Goal: Task Accomplishment & Management: Use online tool/utility

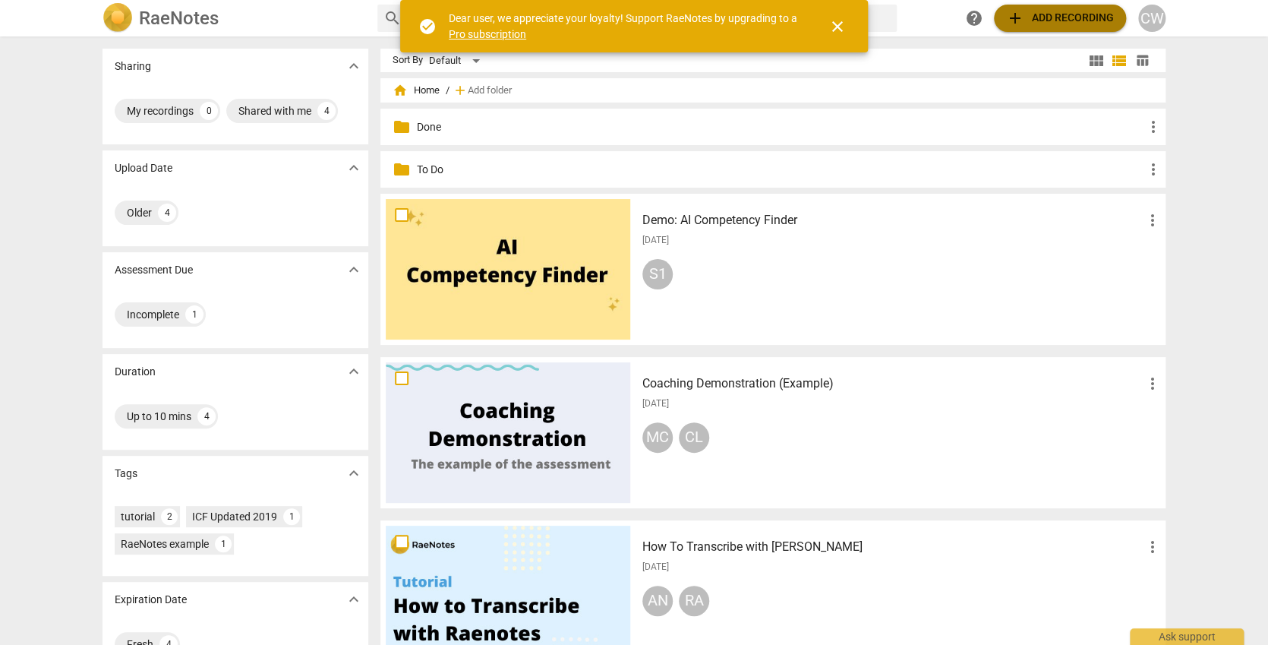
click at [1035, 19] on span "add Add recording" at bounding box center [1060, 18] width 108 height 18
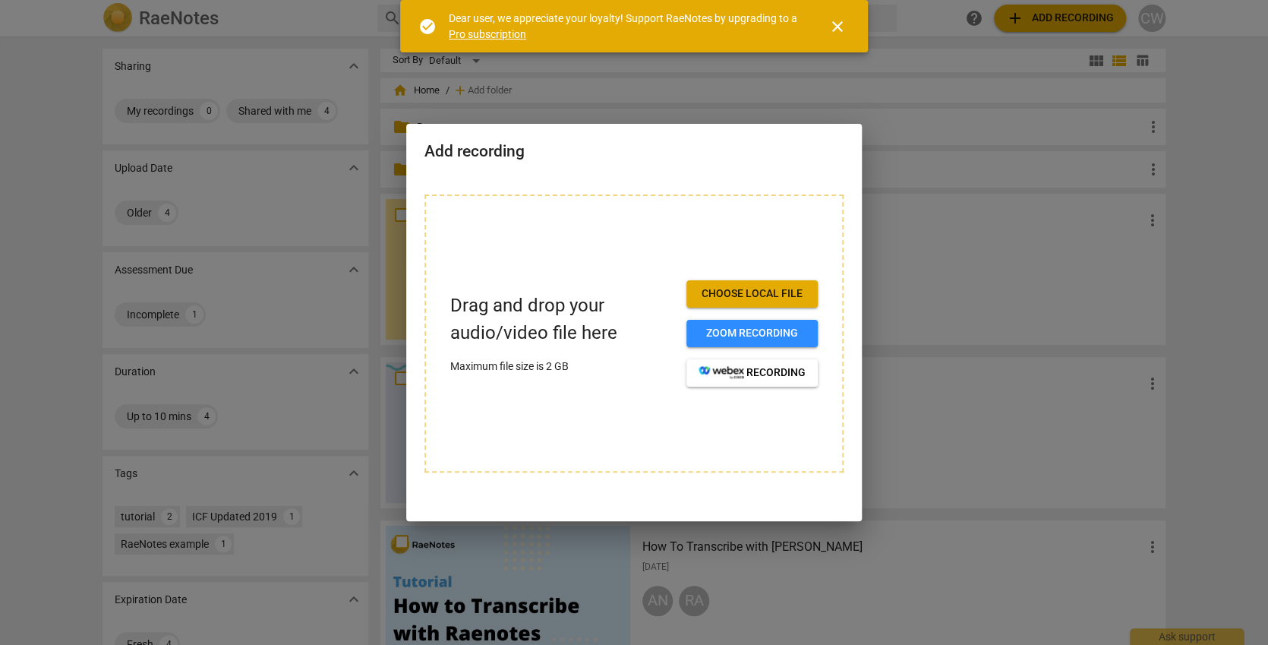
click at [764, 286] on span "Choose local file" at bounding box center [752, 293] width 107 height 15
click at [750, 295] on span "Choose local file" at bounding box center [752, 293] width 107 height 15
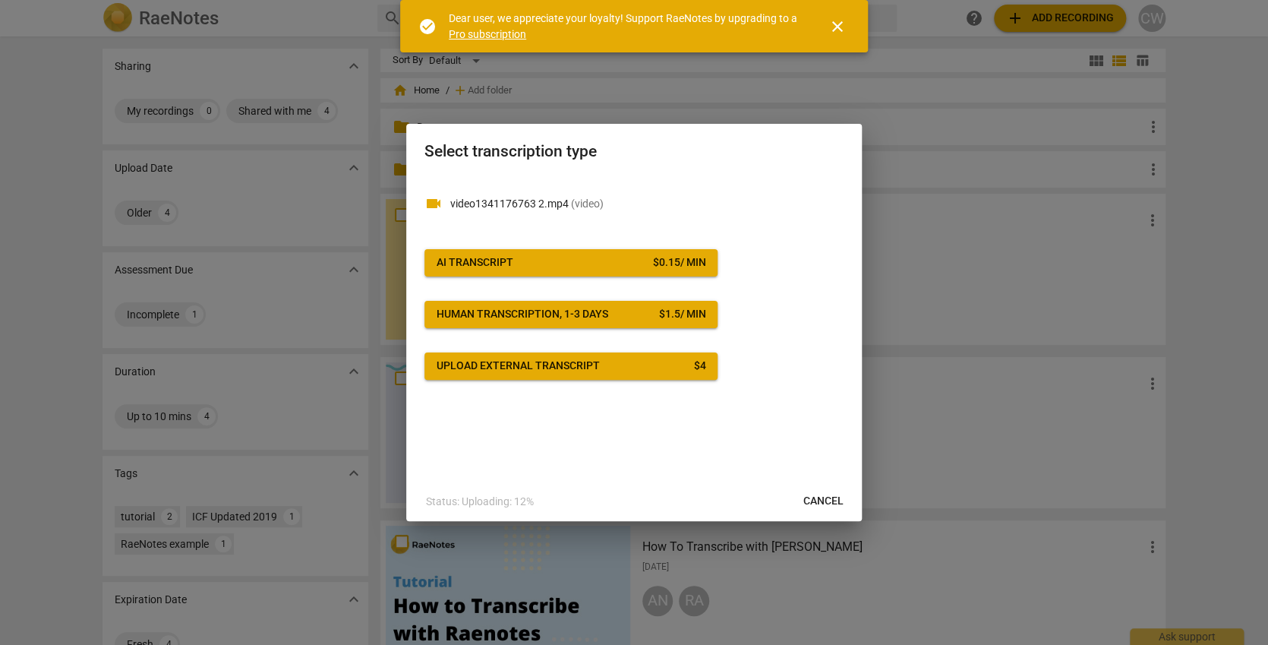
click at [617, 255] on span "AI Transcript $ 0.15 / min" at bounding box center [571, 262] width 269 height 15
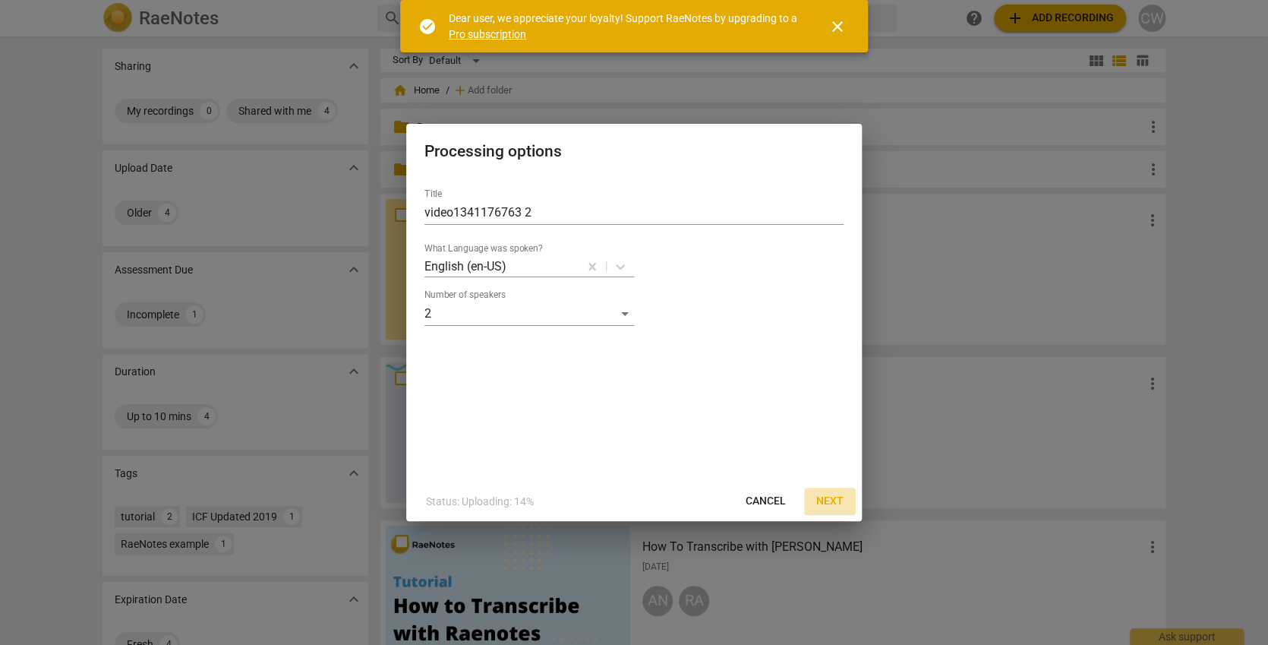
click at [826, 496] on span "Next" at bounding box center [829, 501] width 27 height 15
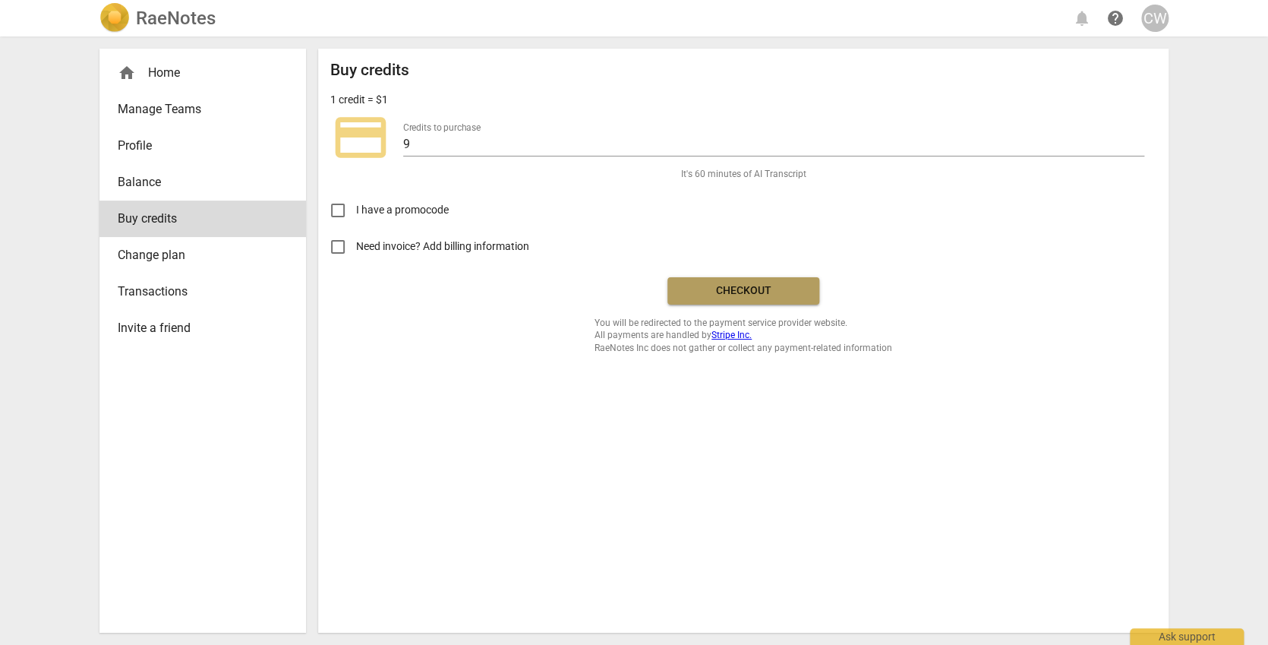
click at [750, 278] on button "Checkout" at bounding box center [743, 290] width 152 height 27
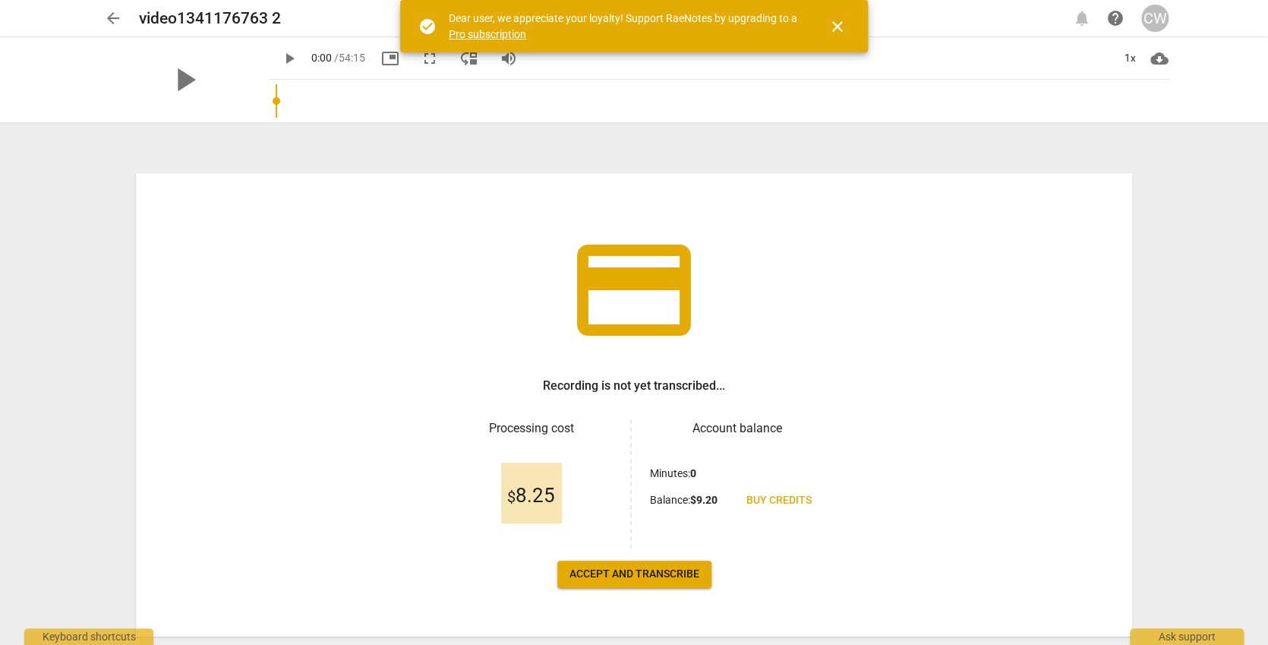
click at [614, 570] on span "Accept and transcribe" at bounding box center [635, 573] width 130 height 15
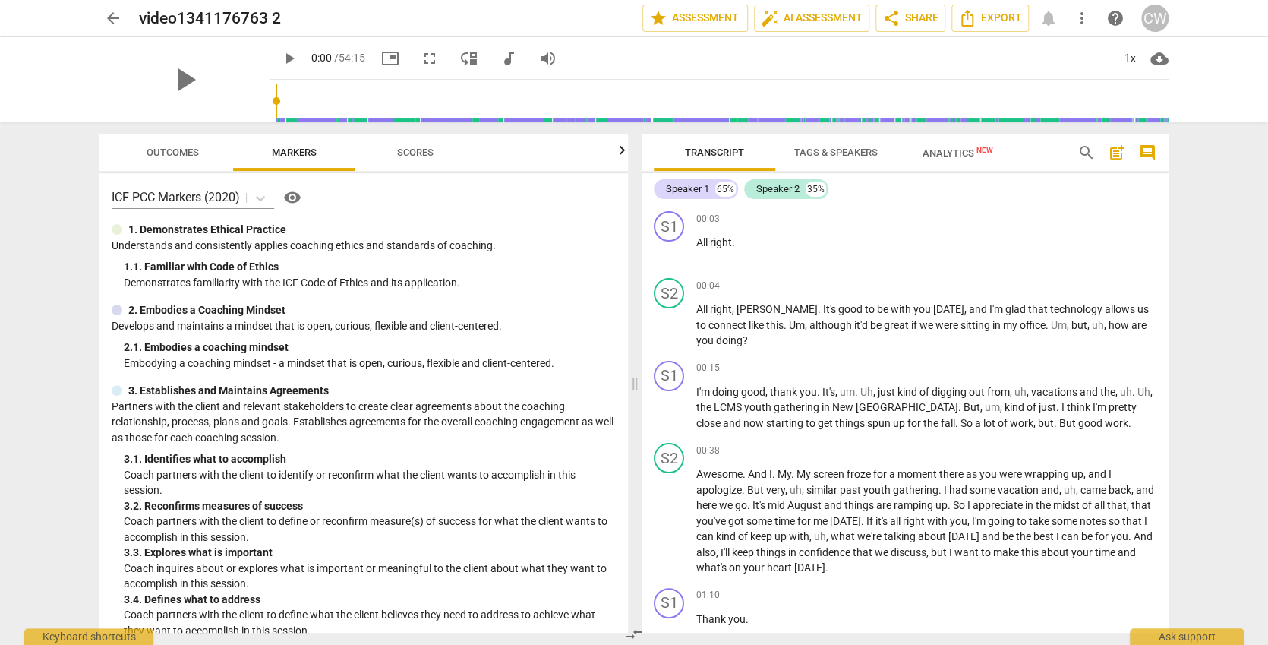
click at [809, 151] on span "Tags & Speakers" at bounding box center [836, 152] width 84 height 11
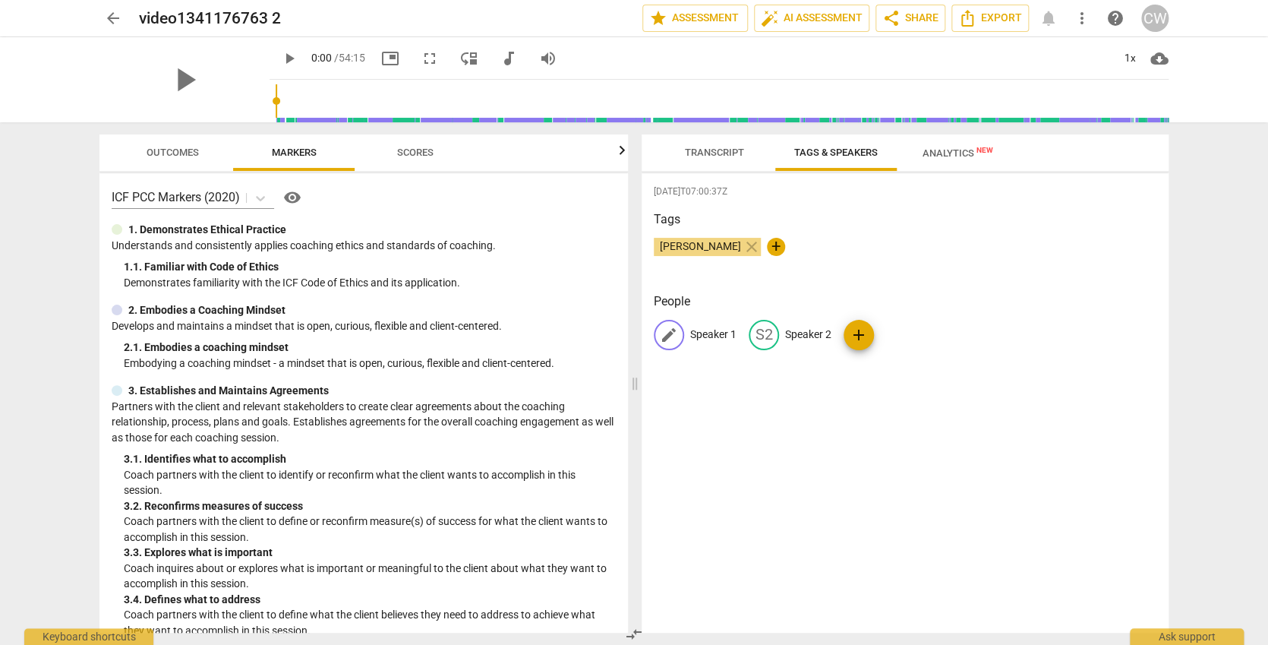
click at [666, 327] on span "edit" at bounding box center [669, 335] width 18 height 18
type input "Travis"
click at [741, 491] on div "2025-08-15T07:00:37Z Tags Christine Wethman close + People edit Travis delete S…" at bounding box center [905, 402] width 527 height 459
click at [163, 150] on span "Outcomes" at bounding box center [173, 152] width 52 height 11
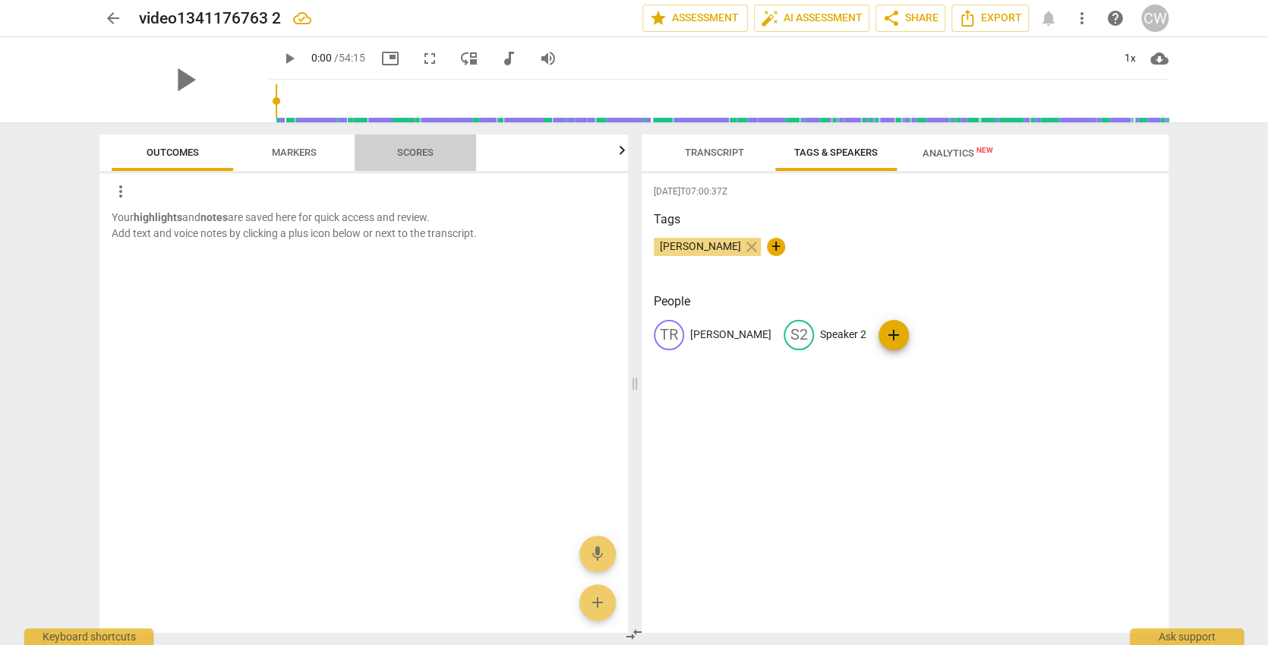
click at [408, 152] on span "Scores" at bounding box center [415, 152] width 36 height 11
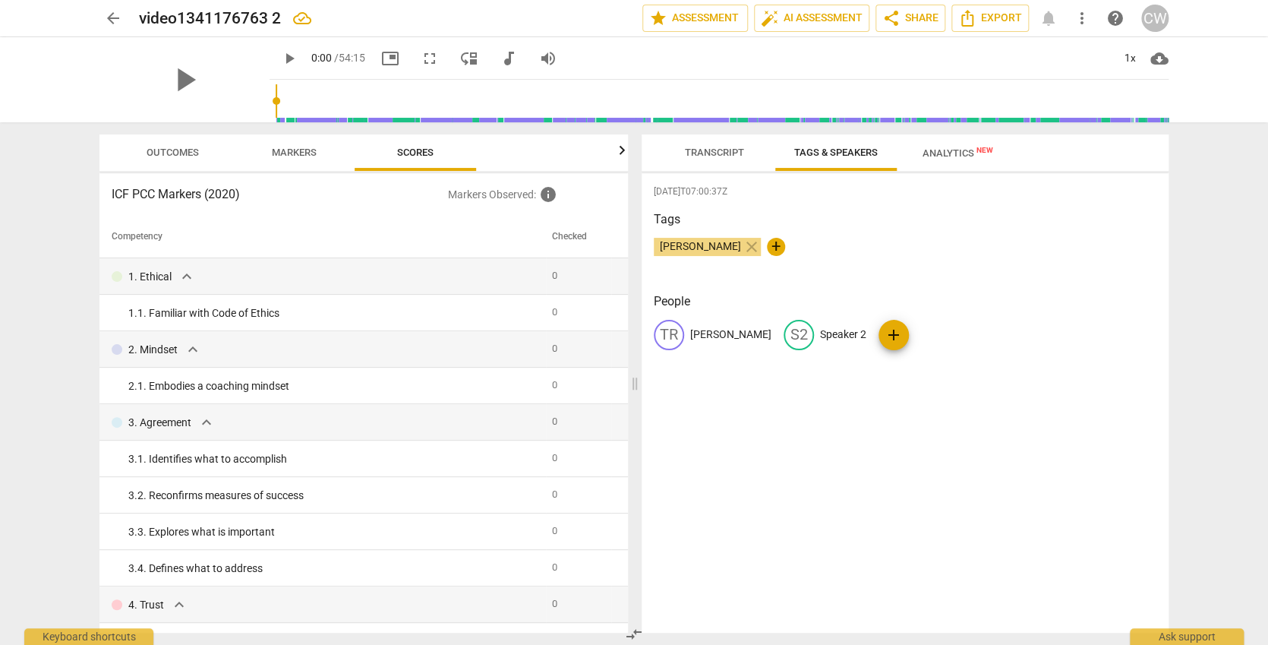
click at [697, 152] on span "Transcript" at bounding box center [714, 152] width 59 height 11
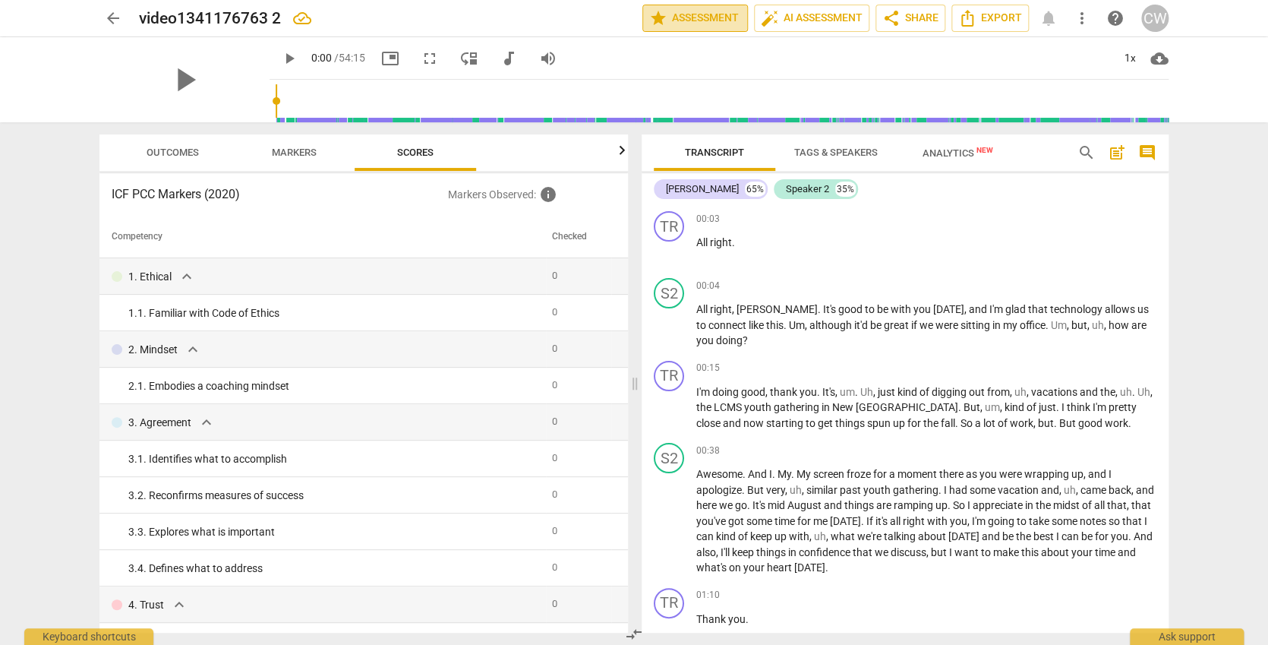
click at [671, 21] on span "star Assessment" at bounding box center [695, 18] width 92 height 18
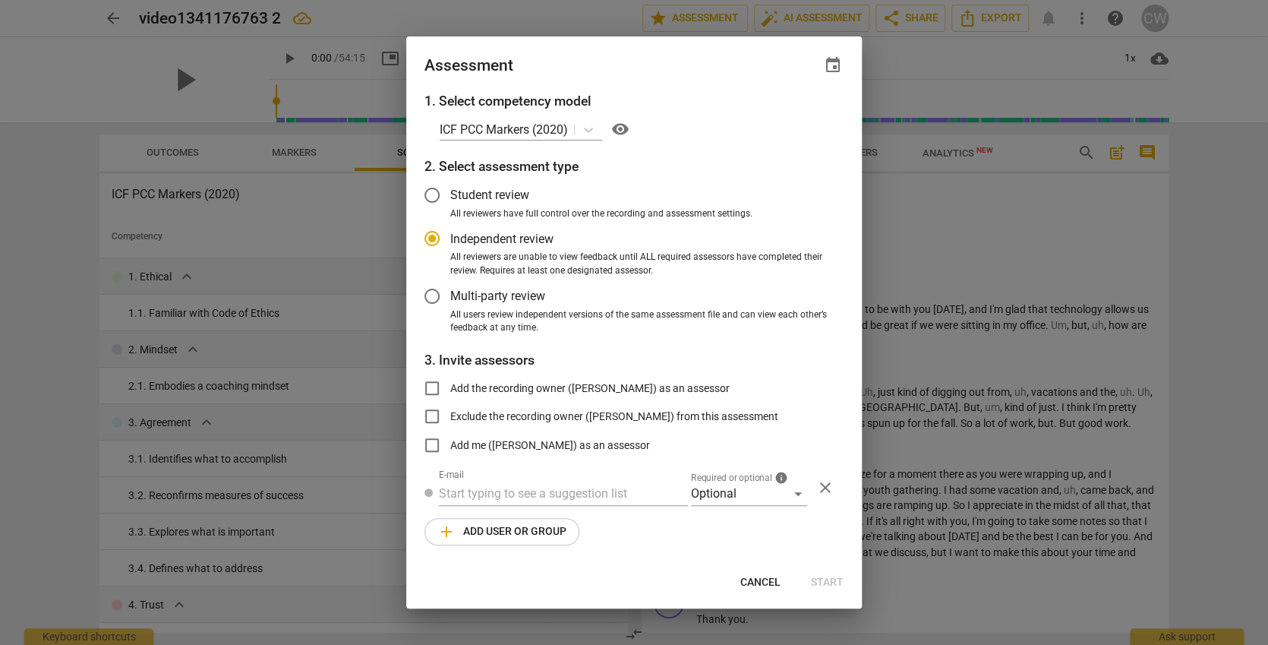
radio input "false"
click at [431, 200] on input "Student review" at bounding box center [432, 195] width 36 height 36
radio input "false"
click at [434, 295] on input "Multi-party review" at bounding box center [432, 296] width 36 height 36
radio input "false"
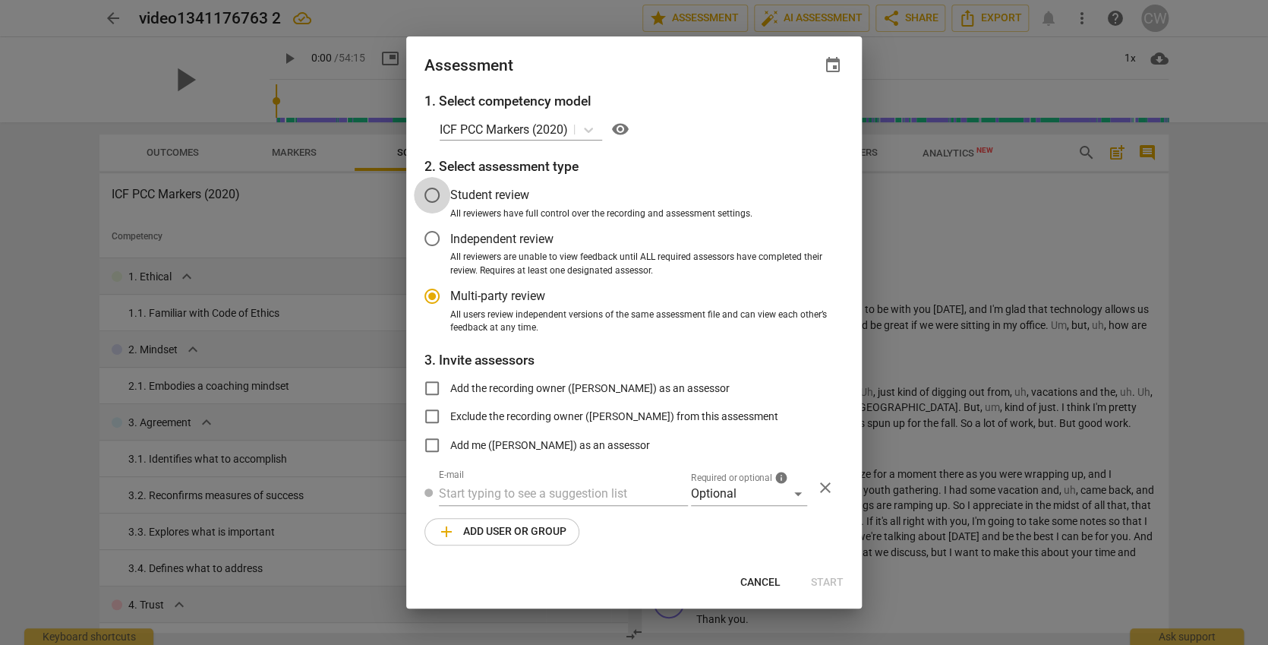
click at [434, 192] on input "Student review" at bounding box center [432, 195] width 36 height 36
click at [745, 582] on span "Cancel" at bounding box center [760, 582] width 40 height 15
radio input "false"
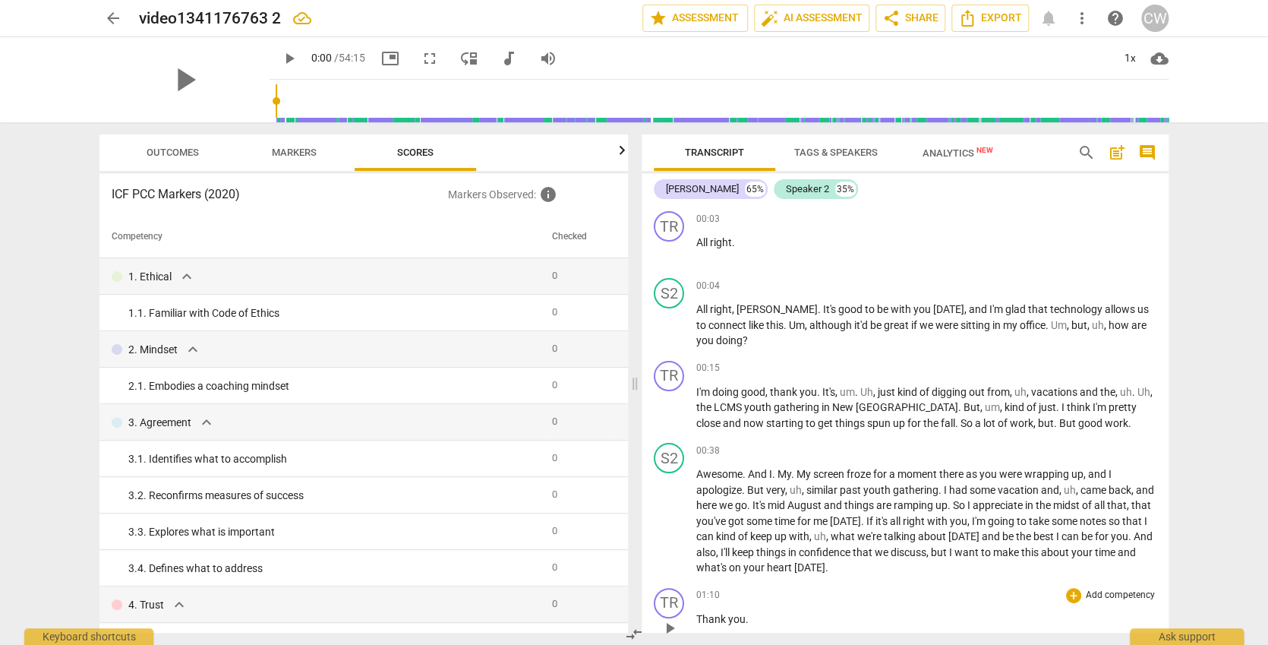
drag, startPoint x: 1163, startPoint y: 213, endPoint x: 1112, endPoint y: 561, distance: 352.1
click at [1112, 561] on div "TR play_arrow pause 00:03 + Add competency keyboard_arrow_right All right . S2 …" at bounding box center [905, 419] width 527 height 428
drag, startPoint x: 1168, startPoint y: 209, endPoint x: 1181, endPoint y: 214, distance: 14.0
click at [1169, 228] on div "Transcript Tags & Speakers Analytics New search post_add comment Travis 65% Spe…" at bounding box center [908, 383] width 545 height 522
drag, startPoint x: 1165, startPoint y: 203, endPoint x: 1158, endPoint y: 228, distance: 26.0
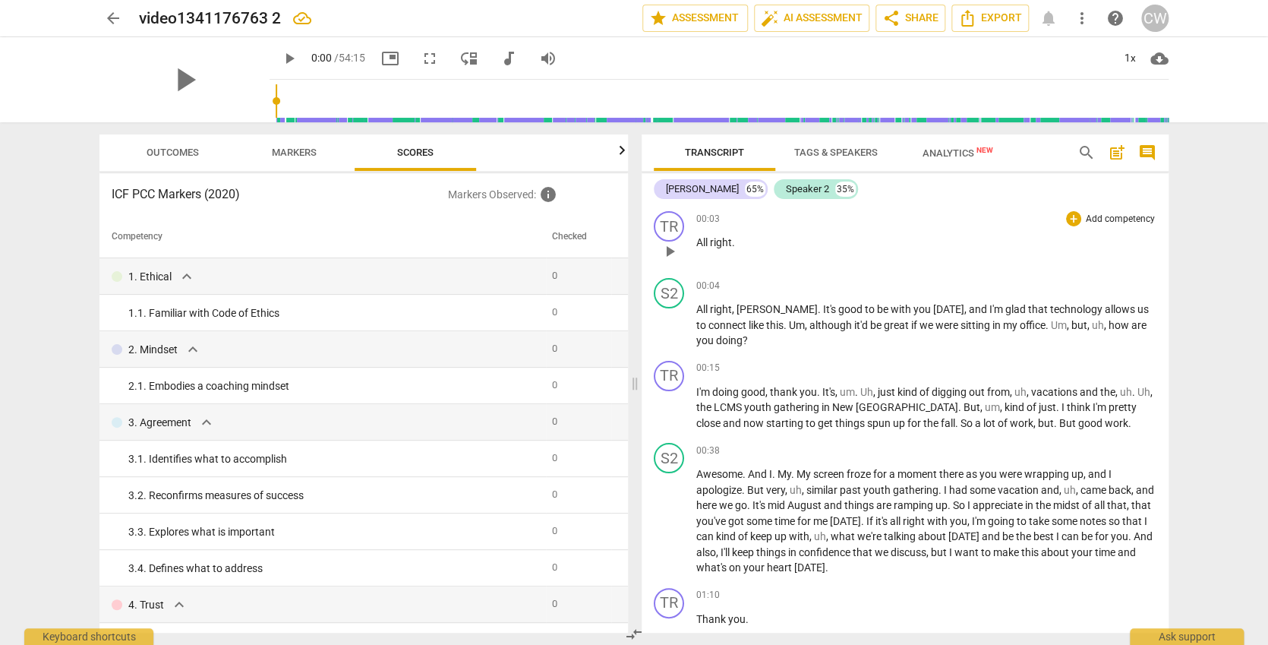
click at [1158, 228] on div "Travis 65% Speaker 2 35% TR play_arrow pause 00:03 + Add competency keyboard_ar…" at bounding box center [905, 402] width 527 height 459
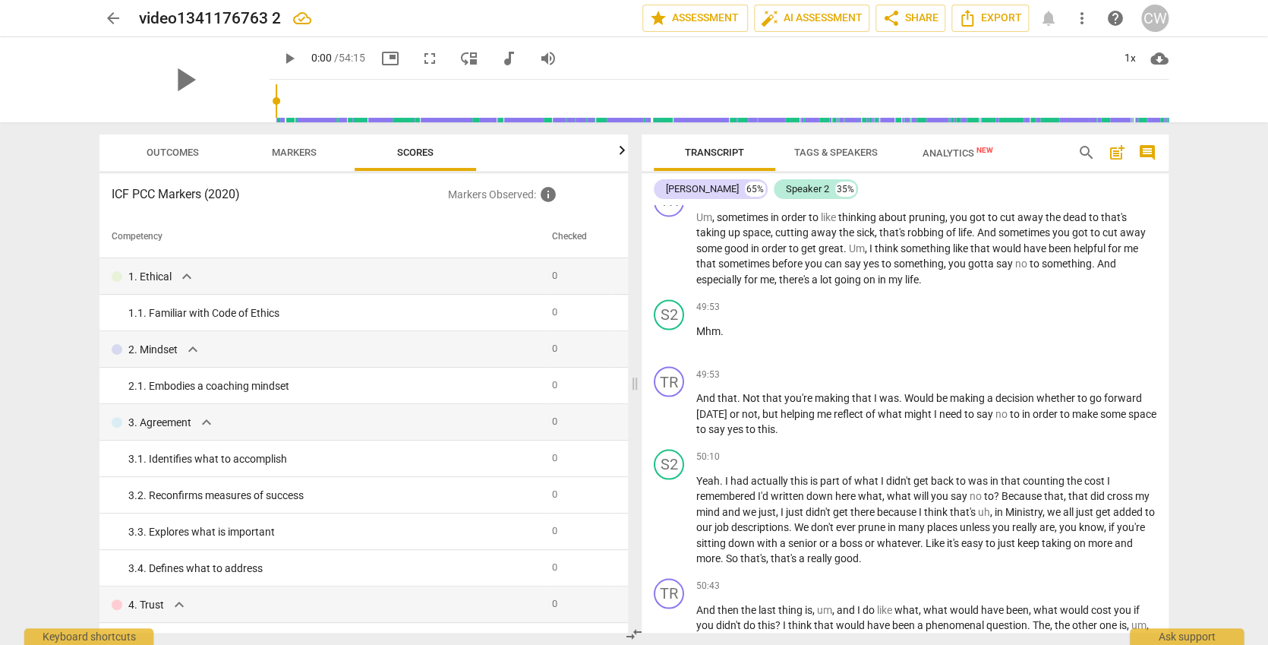
scroll to position [13386, 0]
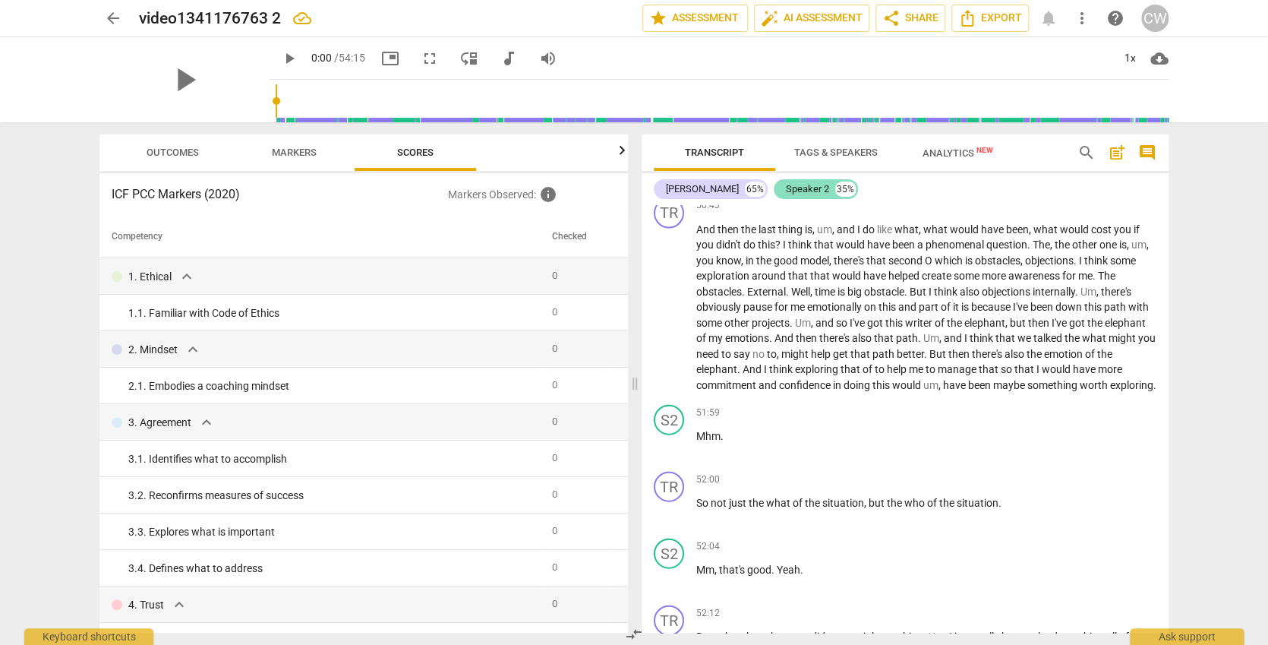
click at [786, 190] on div "Speaker 2" at bounding box center [807, 188] width 43 height 15
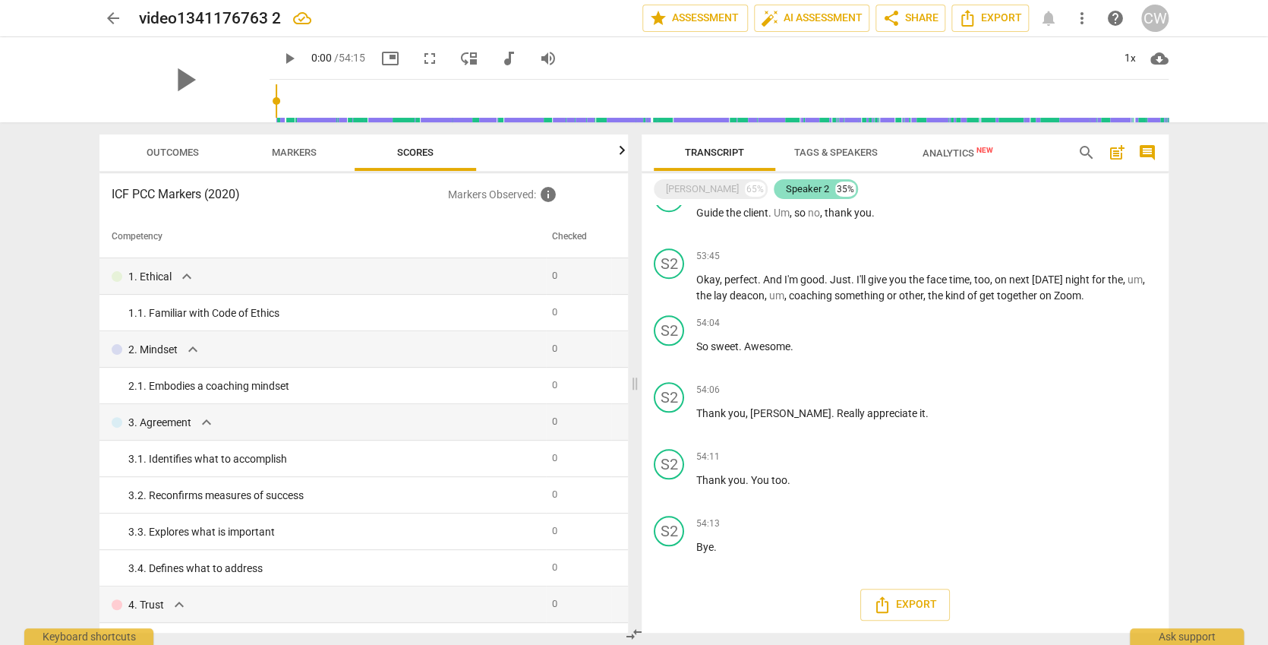
scroll to position [6264, 0]
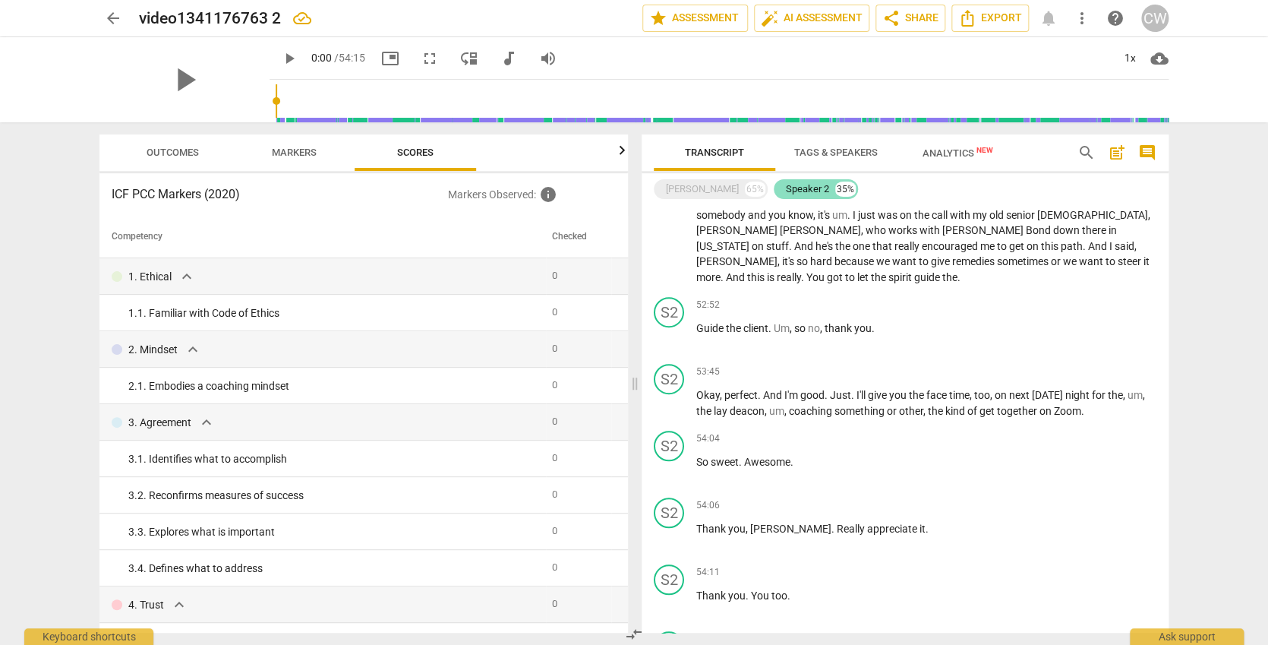
click at [786, 187] on div "Speaker 2" at bounding box center [807, 188] width 43 height 15
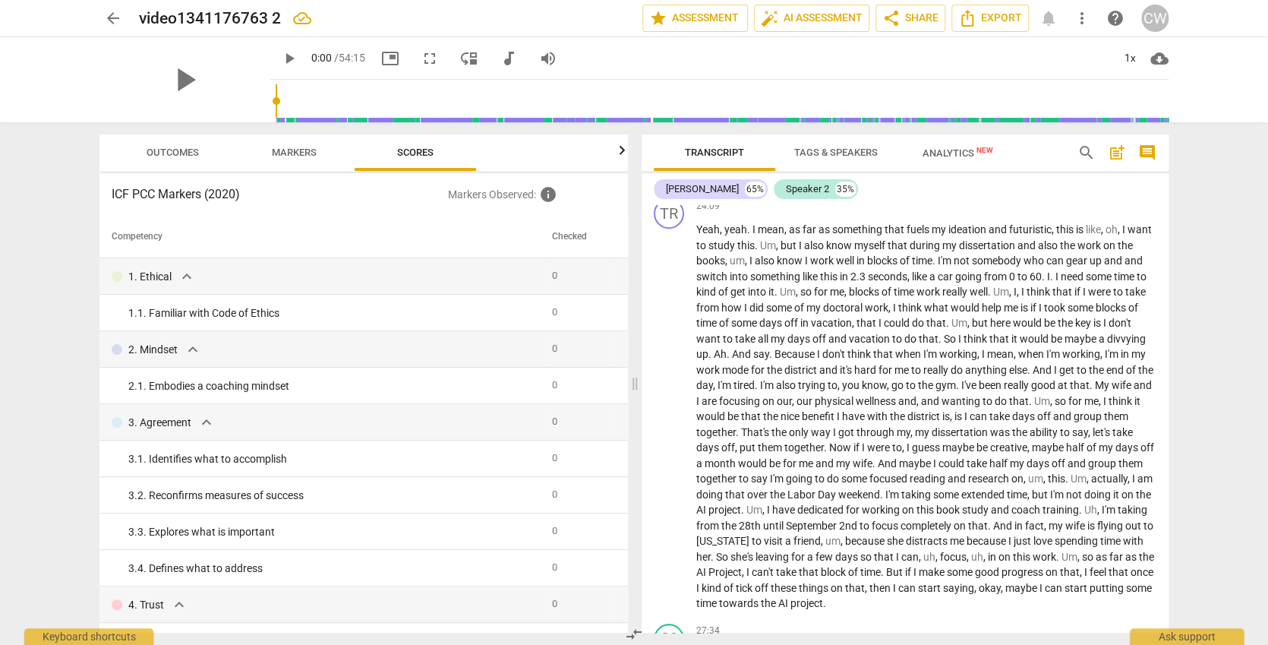
click at [845, 150] on span "Tags & Speakers" at bounding box center [836, 152] width 84 height 11
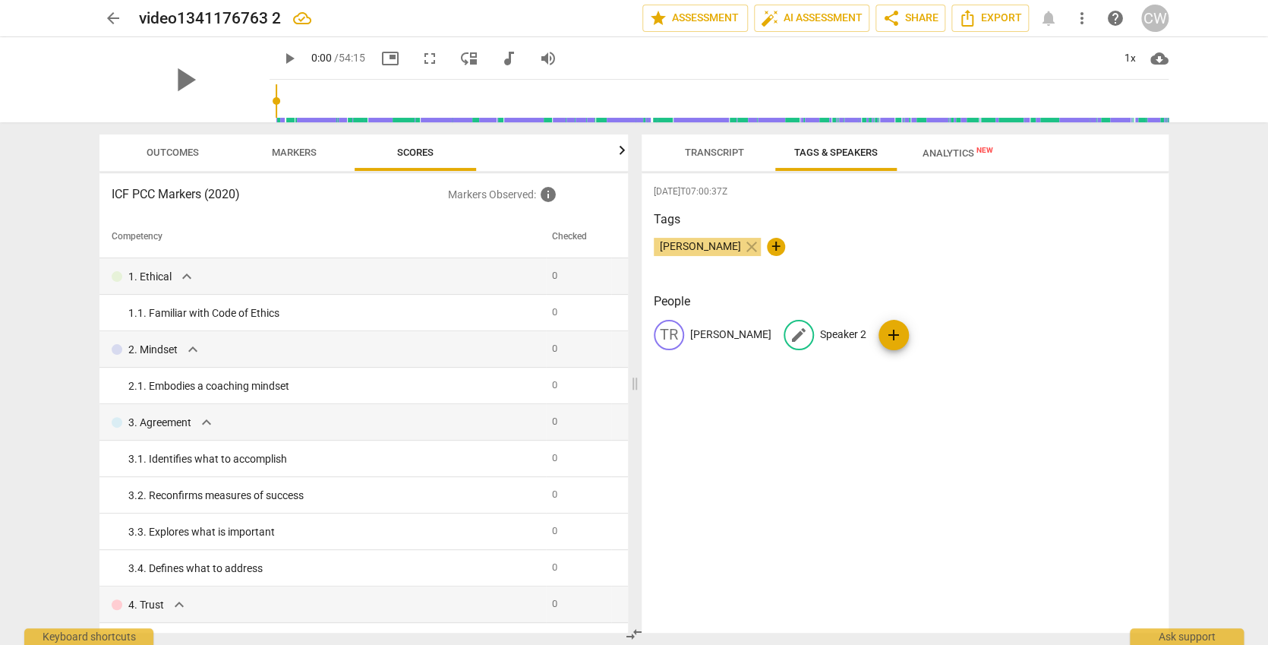
click at [820, 337] on p "Speaker 2" at bounding box center [843, 335] width 46 height 16
type input "Peter"
click at [1037, 339] on div "TR Travis edit Peter delete add" at bounding box center [905, 341] width 503 height 43
click at [683, 143] on span "Transcript" at bounding box center [715, 153] width 96 height 21
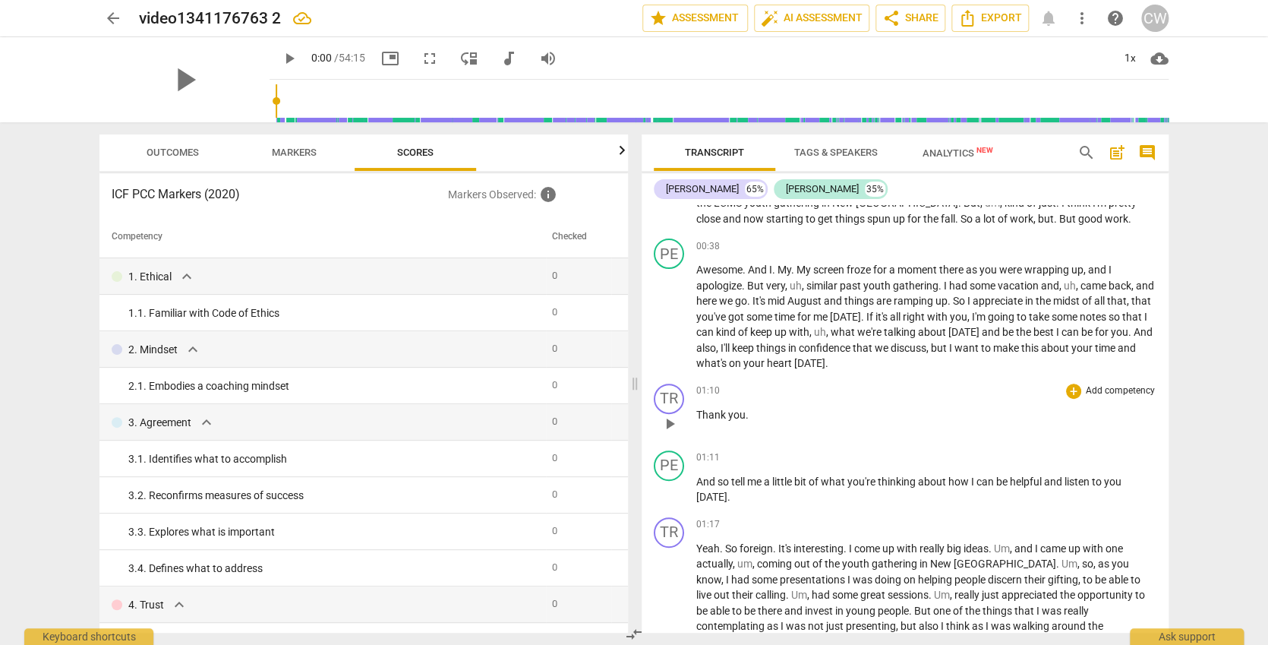
scroll to position [0, 0]
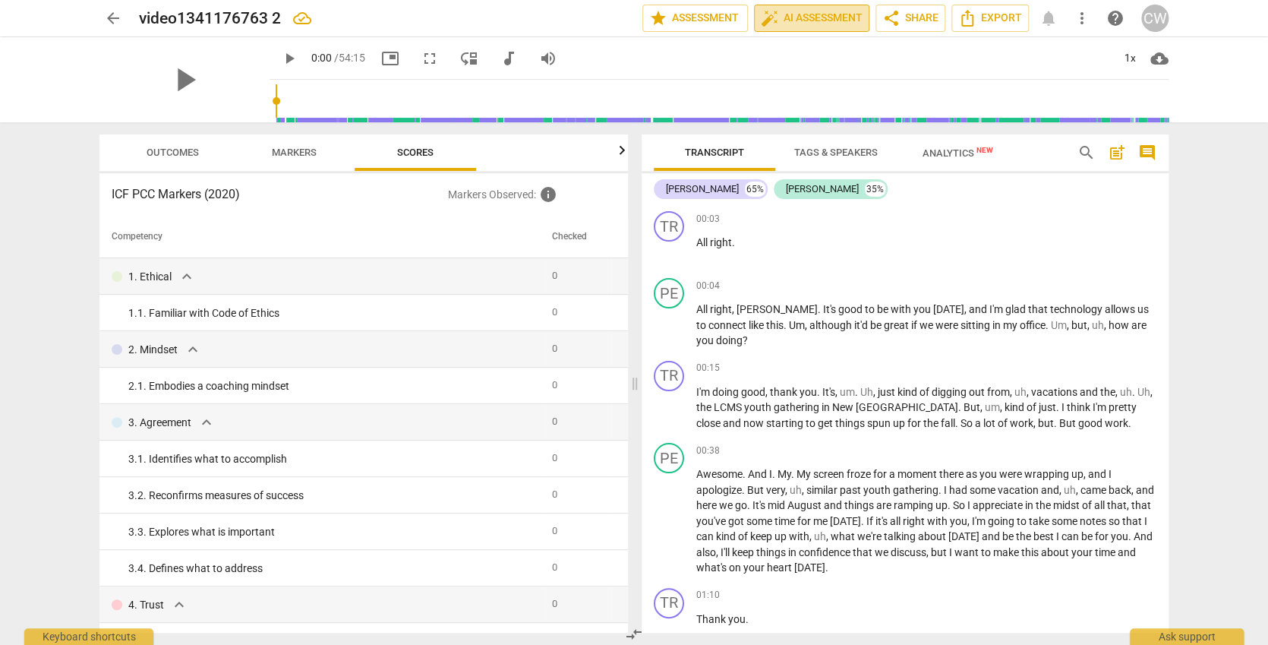
click at [793, 22] on span "auto_fix_high AI Assessment" at bounding box center [812, 18] width 102 height 18
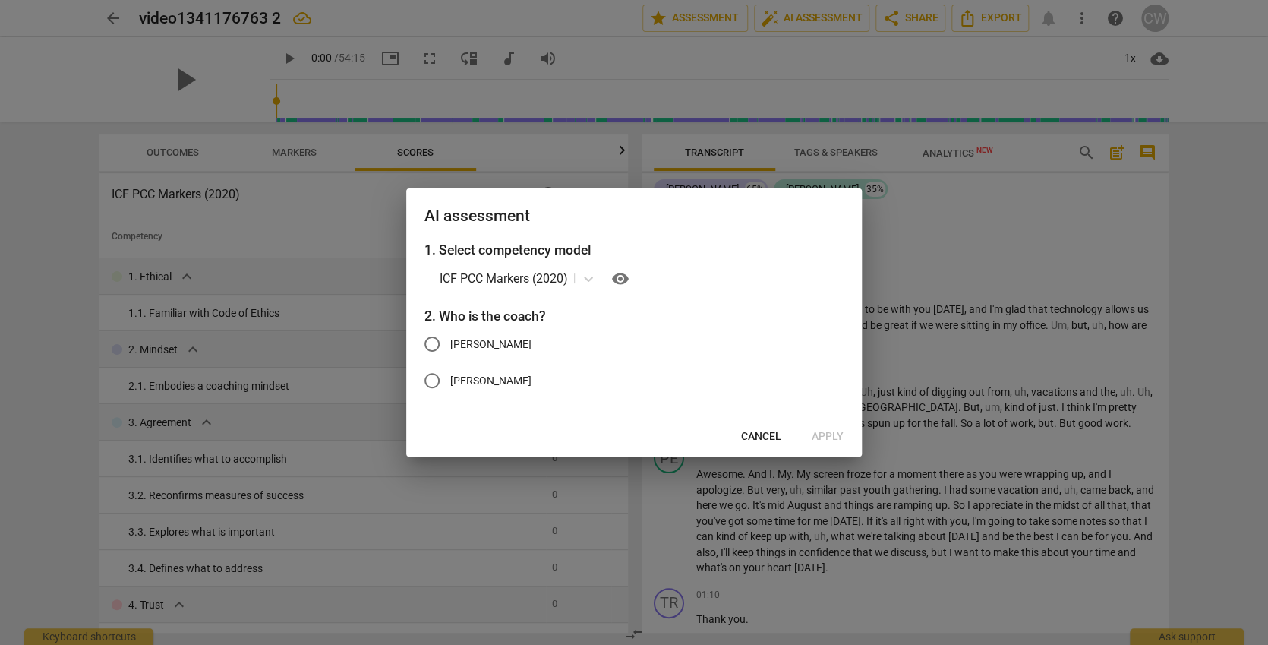
click at [452, 378] on span "Peter" at bounding box center [490, 381] width 81 height 16
click at [450, 378] on input "Peter" at bounding box center [432, 380] width 36 height 36
radio input "true"
click at [835, 435] on span "Apply" at bounding box center [828, 436] width 32 height 15
